Goal: Information Seeking & Learning: Find specific fact

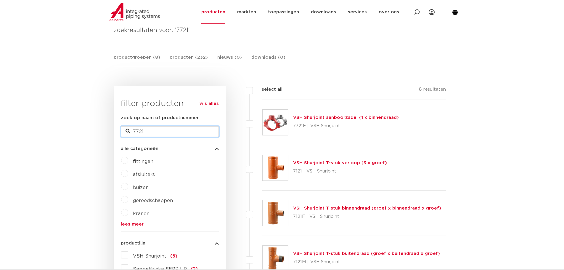
drag, startPoint x: 163, startPoint y: 134, endPoint x: 94, endPoint y: 130, distance: 69.4
paste input "177050025E0"
type input "177050025E01"
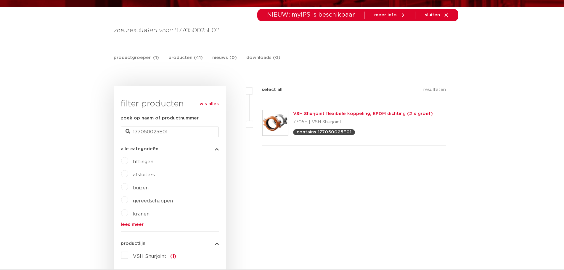
scroll to position [89, 0]
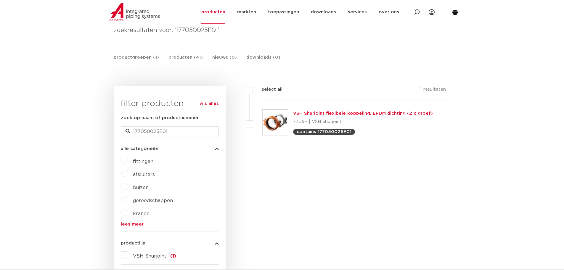
click at [333, 113] on link "VSH Shurjoint flexibele koppeling, EPDM dichting (2 x groef)" at bounding box center [363, 113] width 140 height 4
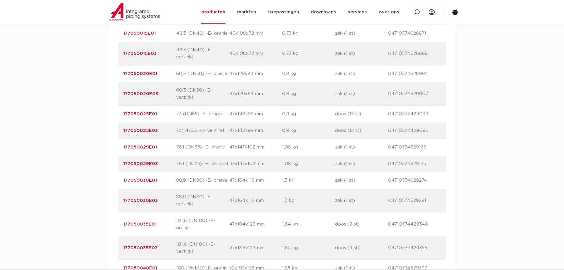
scroll to position [533, 0]
